Goal: Task Accomplishment & Management: Complete application form

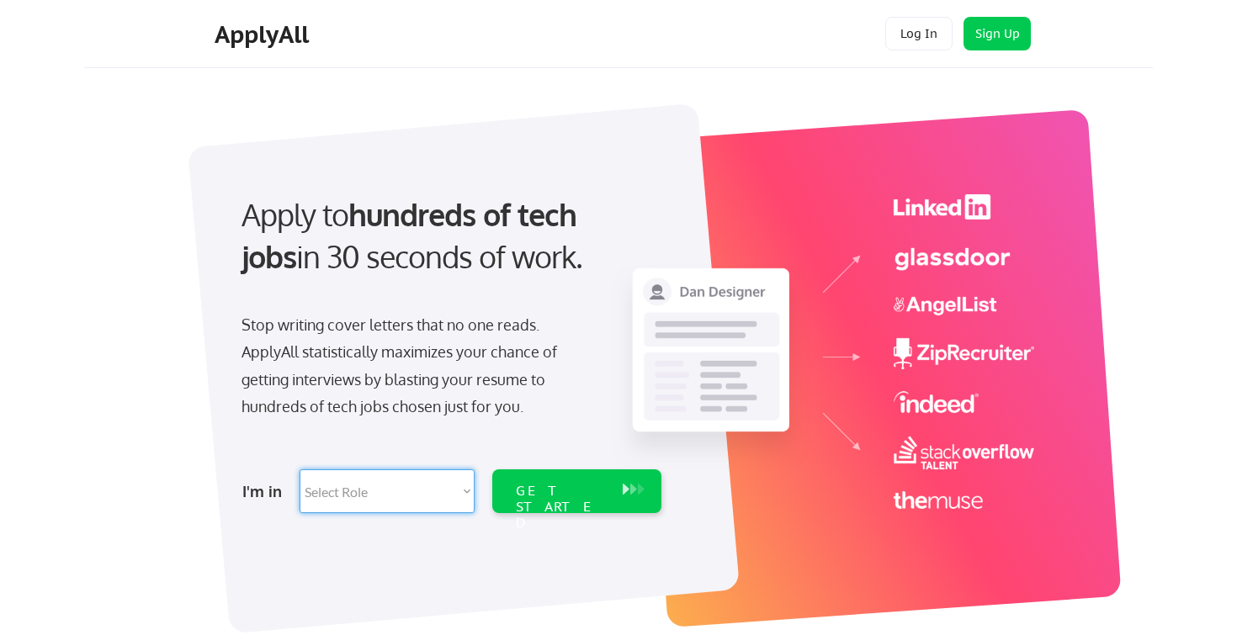
click at [403, 509] on select "Select Role Software Engineering Product Management Customer Success Sales UI/U…" at bounding box center [386, 491] width 175 height 44
select select ""sales0""
click at [299, 469] on select "Select Role Software Engineering Product Management Customer Success Sales UI/U…" at bounding box center [386, 491] width 175 height 44
select select ""sales0""
click at [533, 497] on div "GET STARTED" at bounding box center [561, 507] width 90 height 49
